Goal: Task Accomplishment & Management: Use online tool/utility

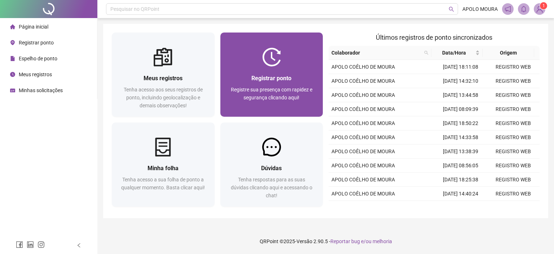
click at [274, 54] on img at bounding box center [271, 57] width 19 height 19
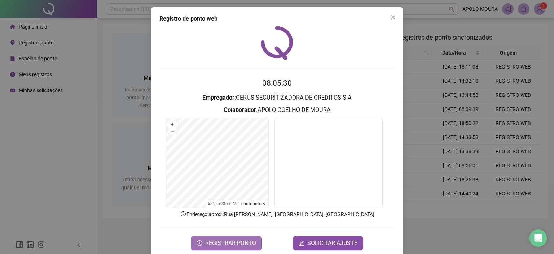
click at [231, 239] on span "REGISTRAR PONTO" at bounding box center [230, 242] width 51 height 9
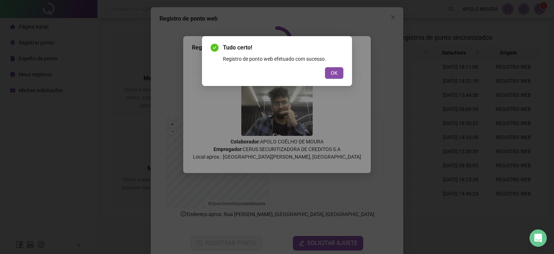
drag, startPoint x: 330, startPoint y: 72, endPoint x: 329, endPoint y: 77, distance: 5.3
click at [330, 72] on button "OK" at bounding box center [334, 73] width 18 height 12
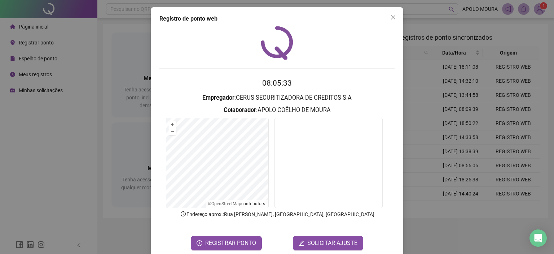
drag, startPoint x: 141, startPoint y: 157, endPoint x: 128, endPoint y: 160, distance: 13.5
click at [141, 157] on div "Tudo certo! Registro de ponto web efetuado com sucesso. OK" at bounding box center [277, 127] width 554 height 254
click at [96, 147] on div "Registro de ponto web 08:05:34 Empregador : CERUS SECURITIZADORA DE CREDITOS S.…" at bounding box center [277, 127] width 554 height 254
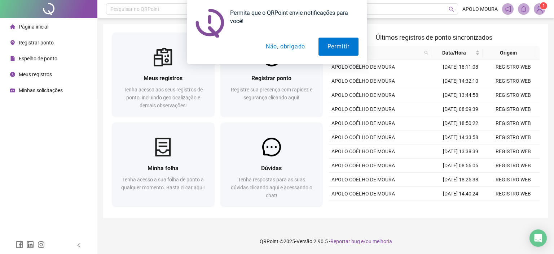
click at [283, 47] on button "Não, obrigado" at bounding box center [285, 47] width 57 height 18
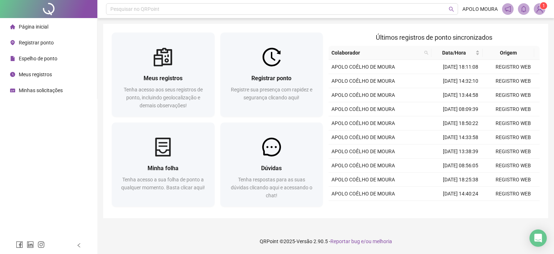
click at [45, 74] on span "Meus registros" at bounding box center [35, 74] width 33 height 6
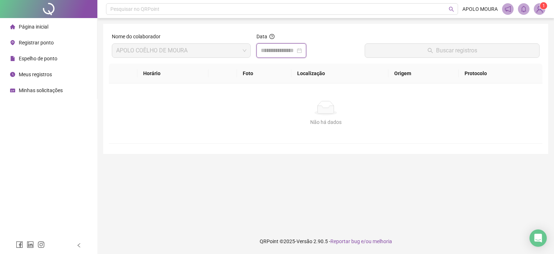
click at [272, 53] on input at bounding box center [278, 50] width 35 height 9
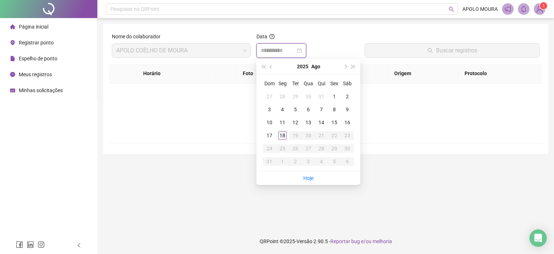
type input "**********"
click at [307, 176] on link "Hoje" at bounding box center [308, 178] width 10 height 6
type input "**********"
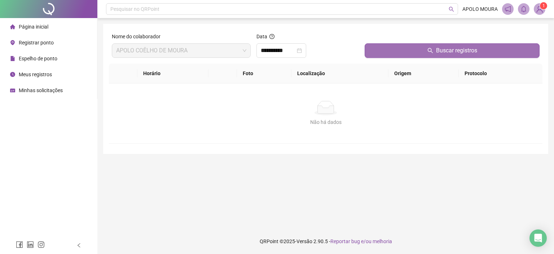
click at [411, 52] on button "Buscar registros" at bounding box center [452, 50] width 175 height 14
